Goal: Check status: Check status

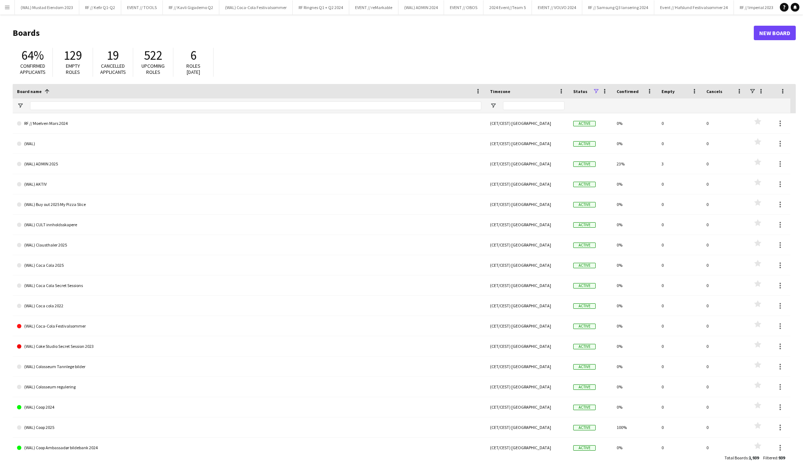
click at [6, 6] on app-icon "Menu" at bounding box center [7, 7] width 6 height 6
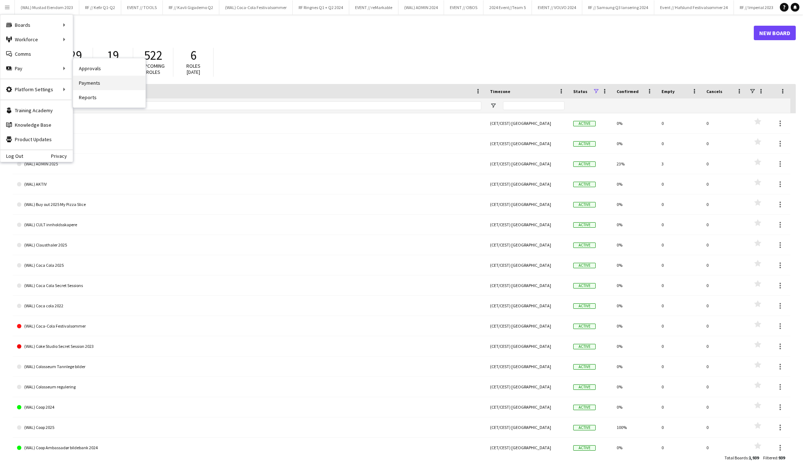
click at [103, 76] on link "Payments" at bounding box center [109, 83] width 72 height 14
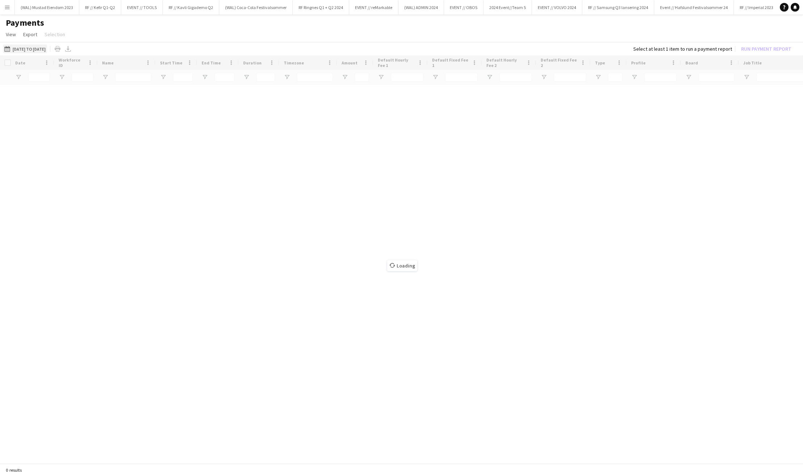
click at [39, 48] on button "[DATE] to [DATE] [DATE] to [DATE]" at bounding box center [25, 48] width 44 height 9
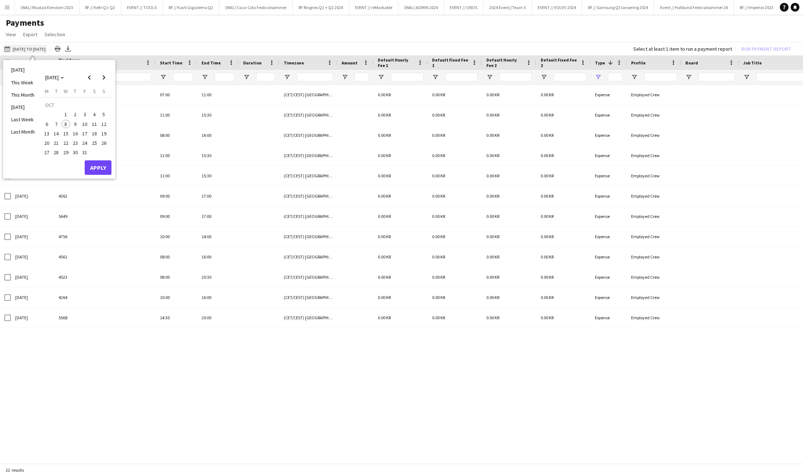
type input "**********"
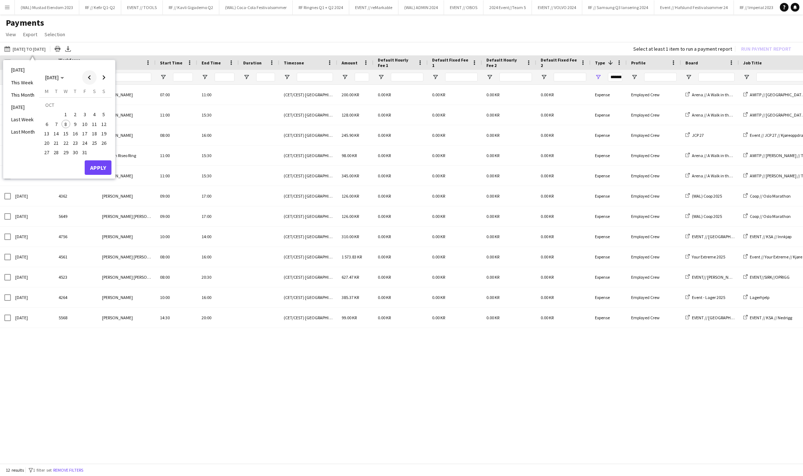
click at [91, 76] on span "Previous month" at bounding box center [89, 77] width 14 height 14
click at [90, 76] on span "Previous month" at bounding box center [89, 77] width 14 height 14
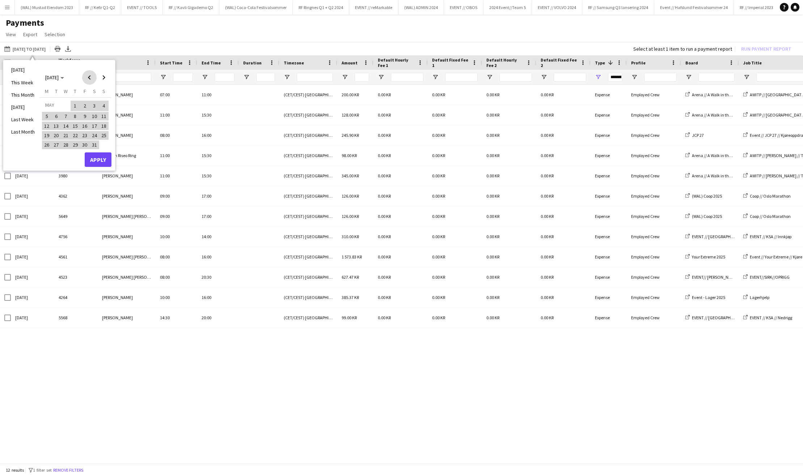
click at [90, 76] on span "Previous month" at bounding box center [89, 77] width 14 height 14
click at [63, 118] on span "1" at bounding box center [65, 114] width 9 height 9
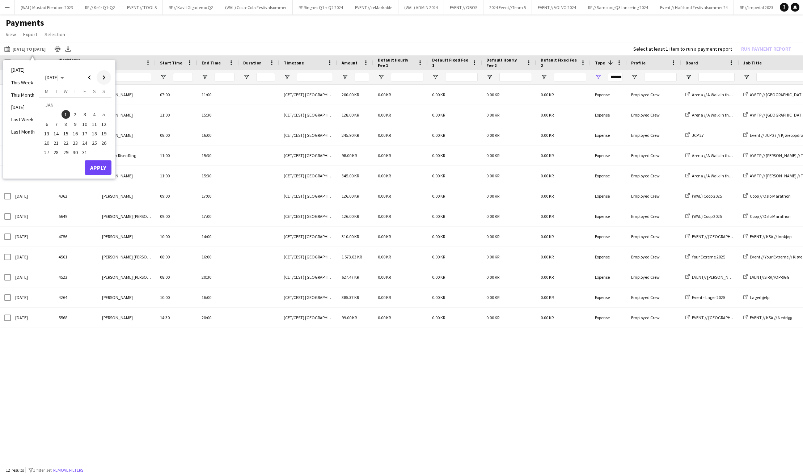
click at [101, 79] on span "Next month" at bounding box center [104, 77] width 14 height 14
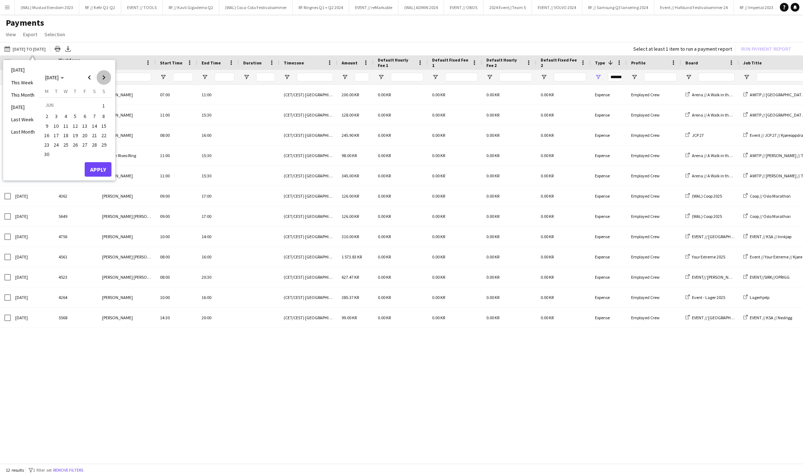
click at [101, 79] on span "Next month" at bounding box center [104, 77] width 14 height 14
click at [67, 124] on span "8" at bounding box center [65, 124] width 9 height 9
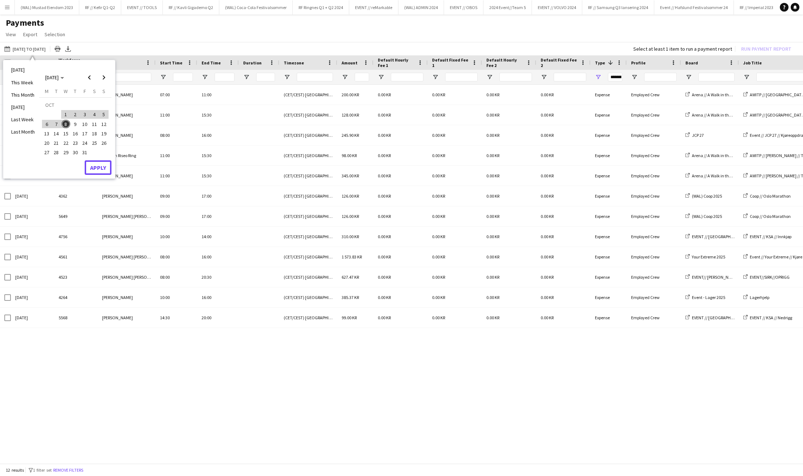
click at [105, 169] on button "Apply" at bounding box center [98, 167] width 27 height 14
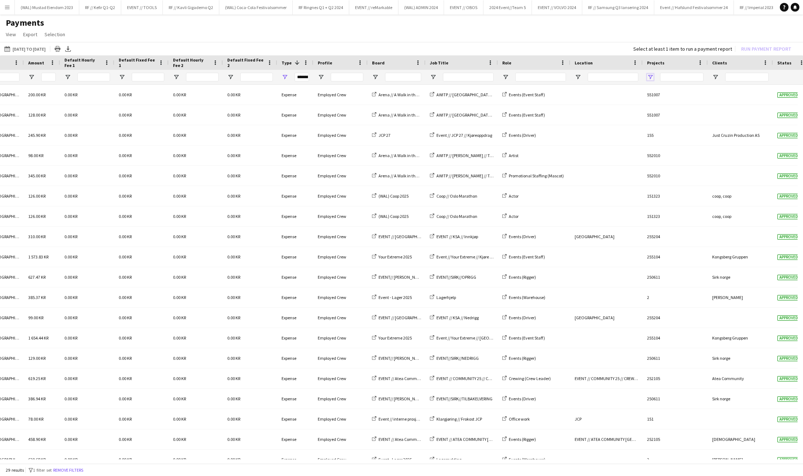
click at [652, 76] on span "Open Filter Menu" at bounding box center [650, 77] width 7 height 7
click at [479, 38] on app-page-menu "View Customise view Customise filters Reset Filters Reset View Reset All Export…" at bounding box center [401, 35] width 803 height 14
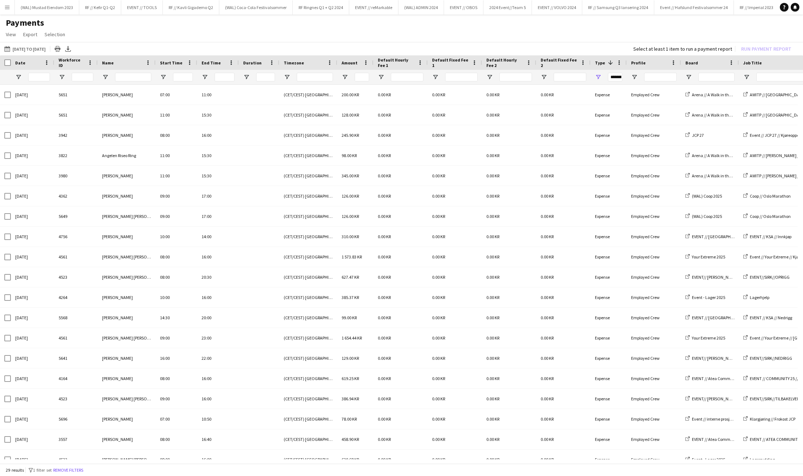
click at [12, 13] on button "Menu" at bounding box center [7, 7] width 14 height 14
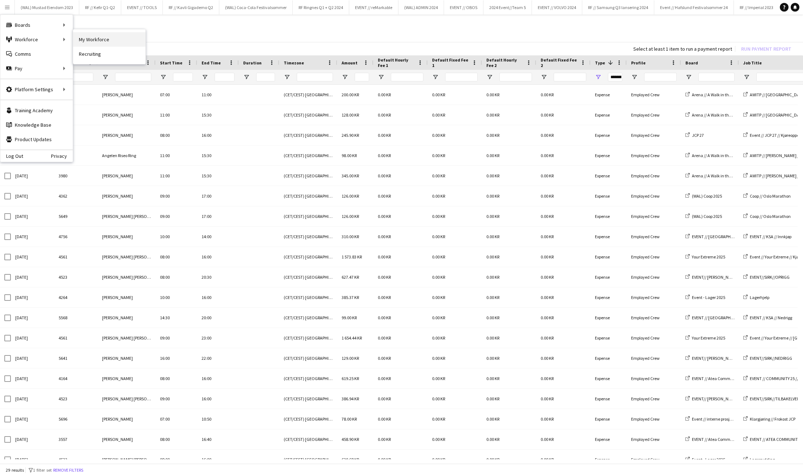
click at [85, 40] on link "My Workforce" at bounding box center [109, 39] width 72 height 14
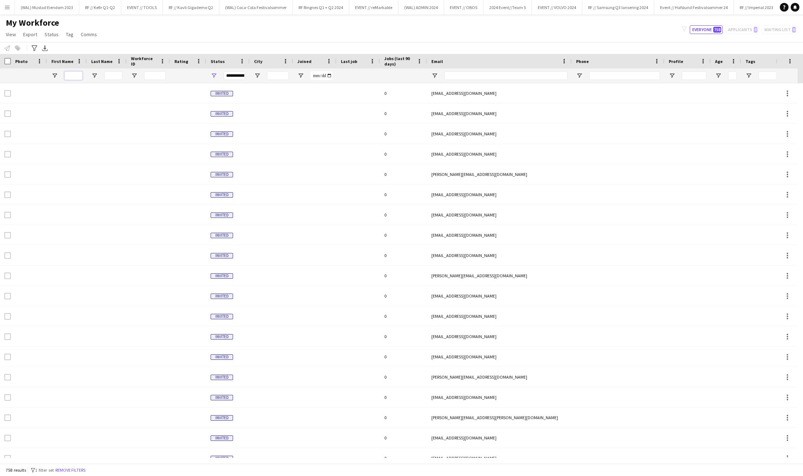
click at [65, 78] on input "First Name Filter Input" at bounding box center [73, 75] width 18 height 9
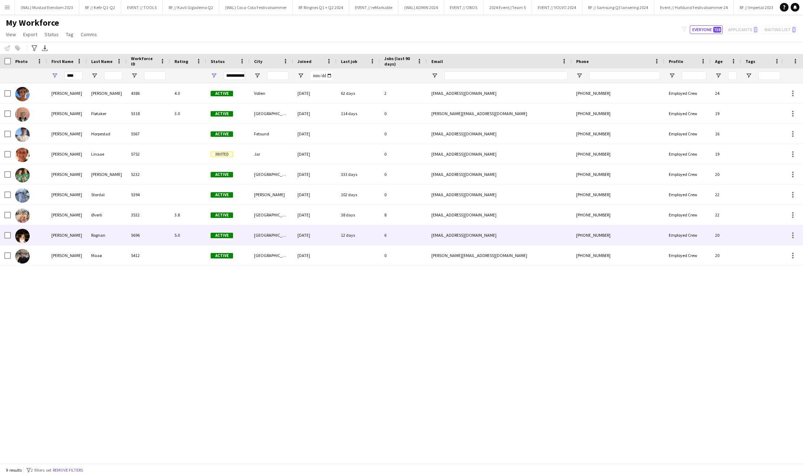
click at [29, 236] on img at bounding box center [22, 236] width 14 height 14
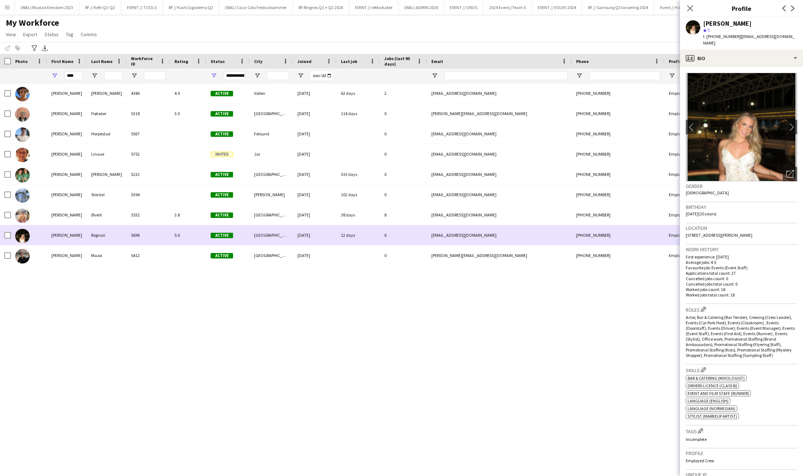
click at [30, 236] on div at bounding box center [29, 235] width 36 height 20
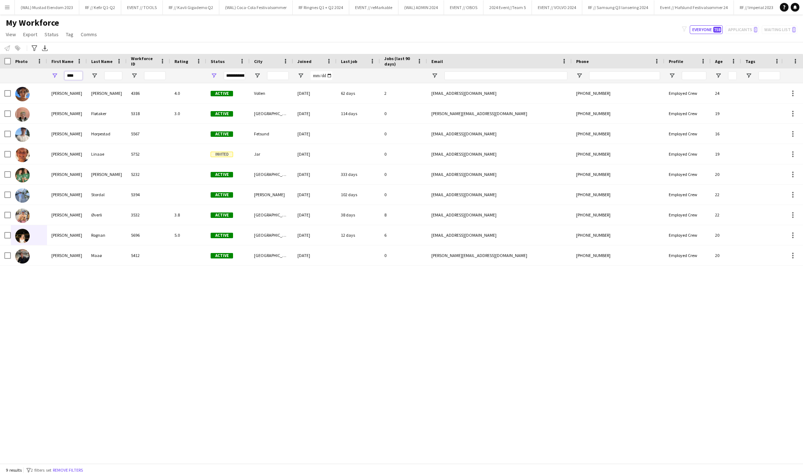
click at [79, 74] on input "****" at bounding box center [73, 75] width 18 height 9
type input "*"
